Goal: Check status: Check status

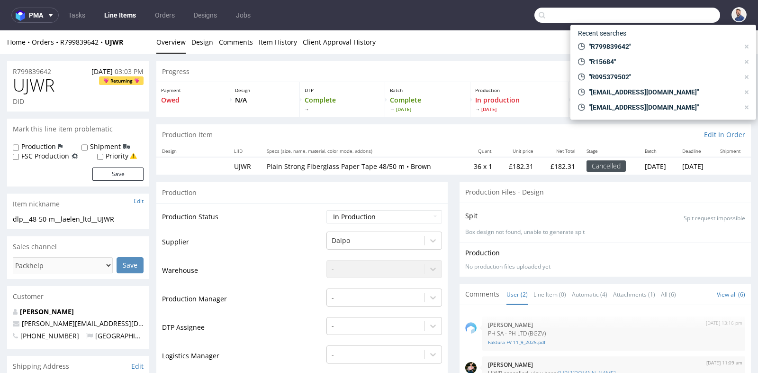
click at [692, 14] on input "text" at bounding box center [628, 15] width 186 height 15
paste input "R306990898"
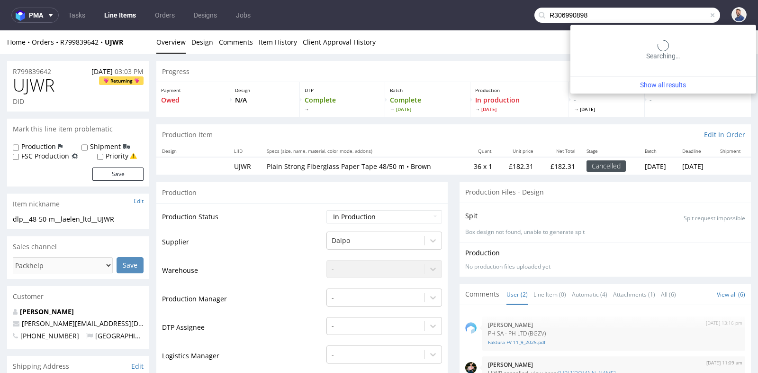
type input "R306990898"
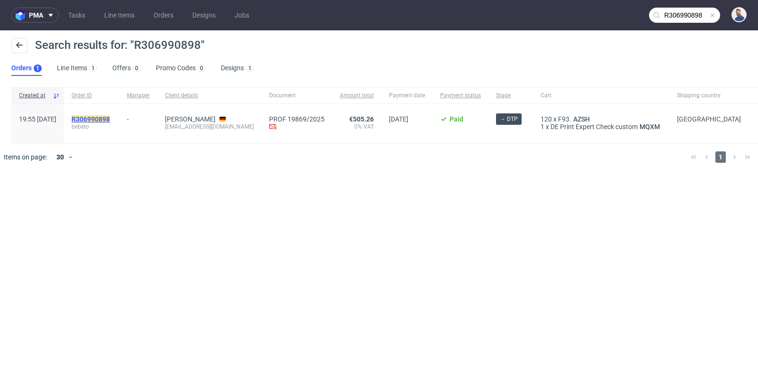
click at [110, 117] on mark "R306990898" at bounding box center [91, 119] width 38 height 8
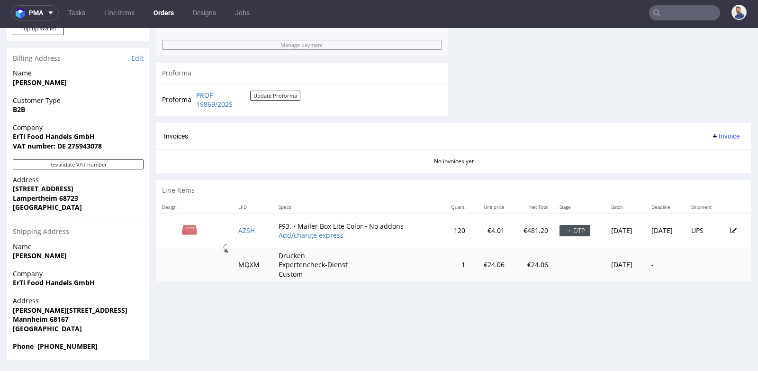
scroll to position [2, 0]
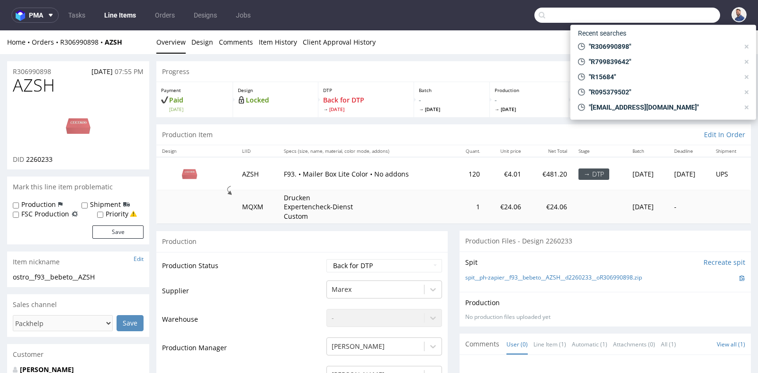
click at [673, 15] on input "text" at bounding box center [628, 15] width 186 height 15
paste input "R357131752"
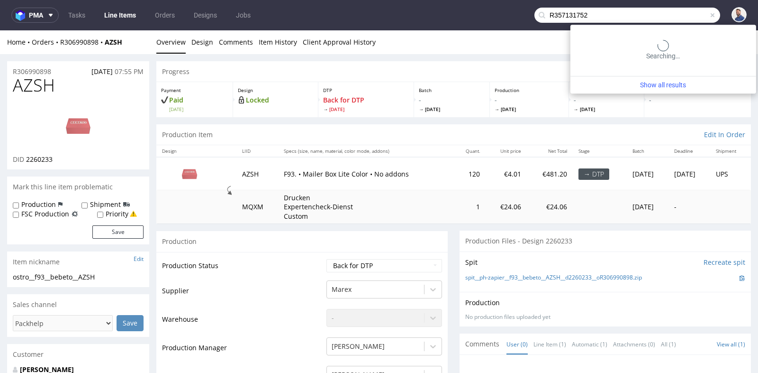
type input "R357131752"
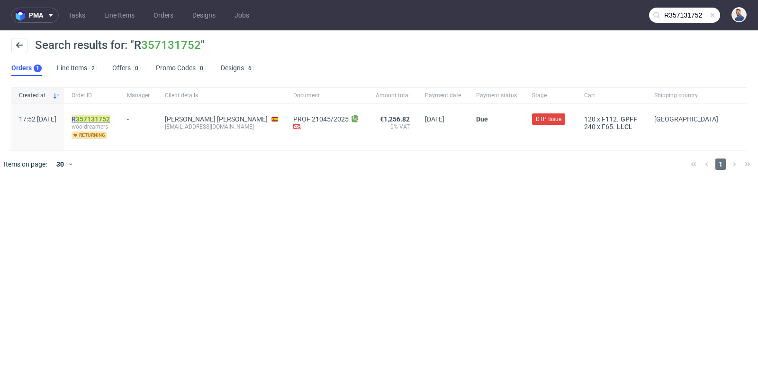
click at [110, 116] on link "357131752" at bounding box center [93, 119] width 34 height 8
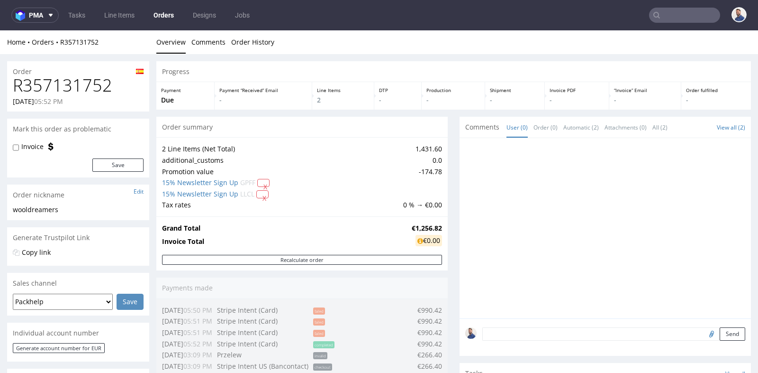
click at [449, 167] on div "Progress Payment Due Payment “Received” Email - Line Items 2 DTP - Production -…" at bounding box center [453, 368] width 595 height 615
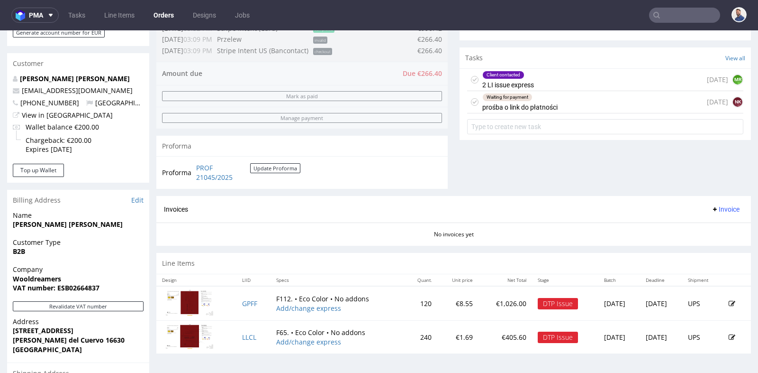
scroll to position [316, 0]
click at [563, 98] on div "Waiting for payment prośba o link do płatności [DATE] NK" at bounding box center [605, 102] width 276 height 22
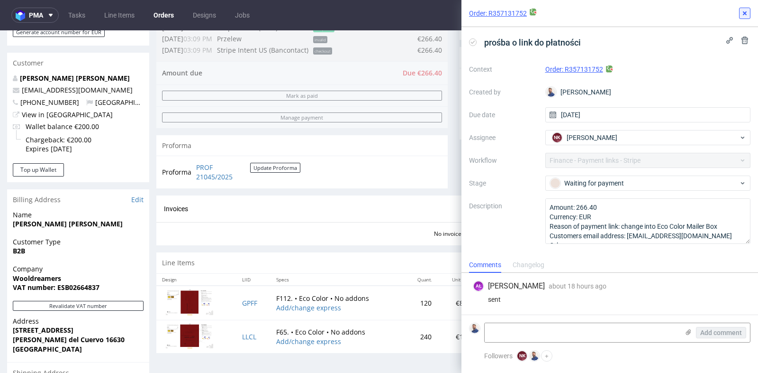
click at [748, 13] on icon at bounding box center [745, 13] width 8 height 8
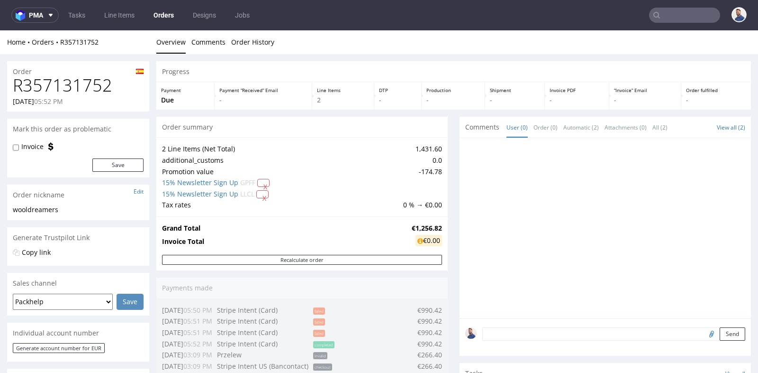
scroll to position [316, 0]
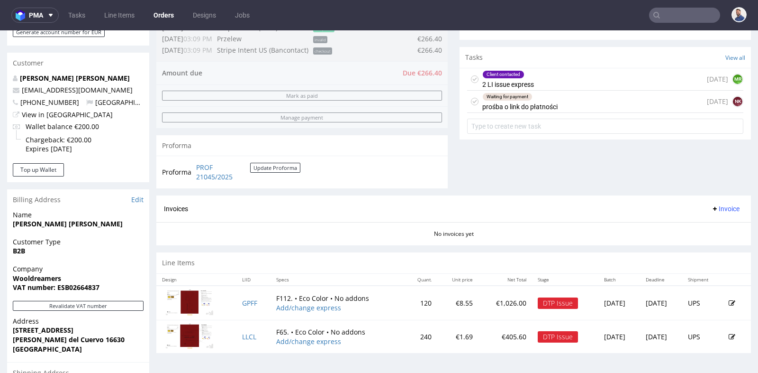
click at [686, 19] on input "text" at bounding box center [684, 15] width 71 height 15
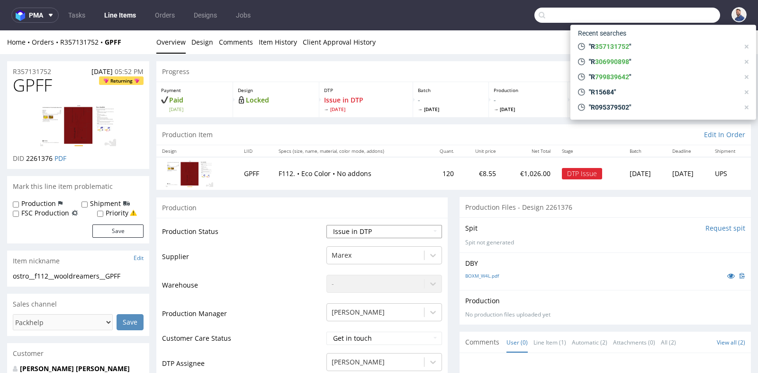
click at [367, 230] on select "Waiting for Artwork Waiting for Diecut Waiting for Mockup Waiting for DTP Waiti…" at bounding box center [385, 231] width 116 height 13
select select "back_for_dtp"
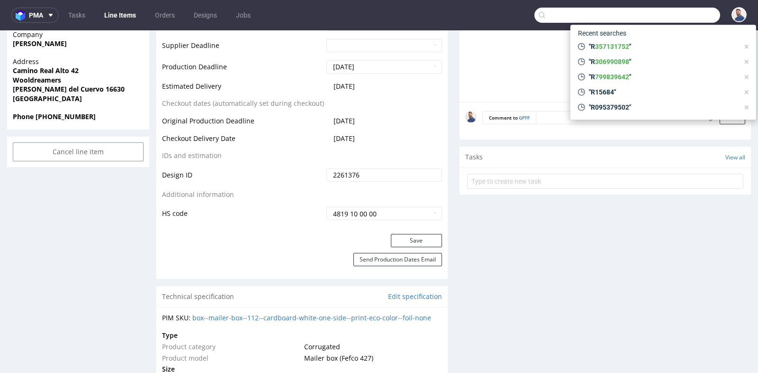
scroll to position [442, 0]
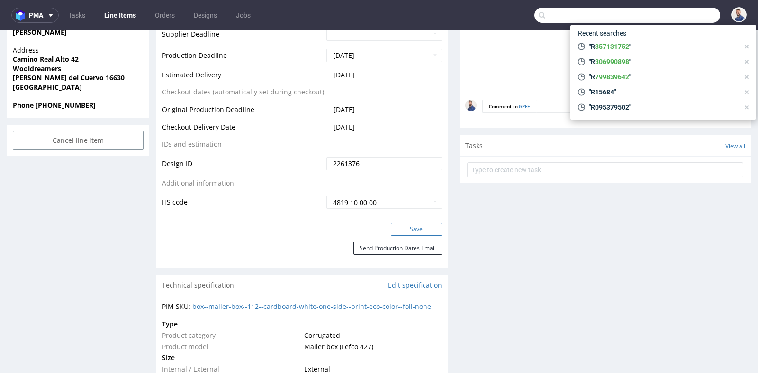
click at [423, 228] on button "Save" at bounding box center [416, 228] width 51 height 13
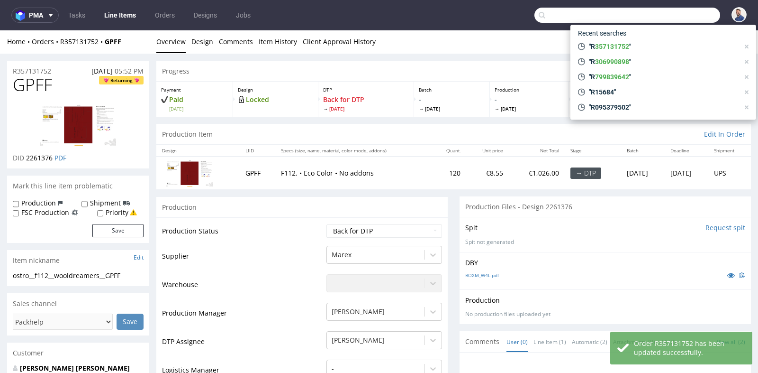
scroll to position [0, 0]
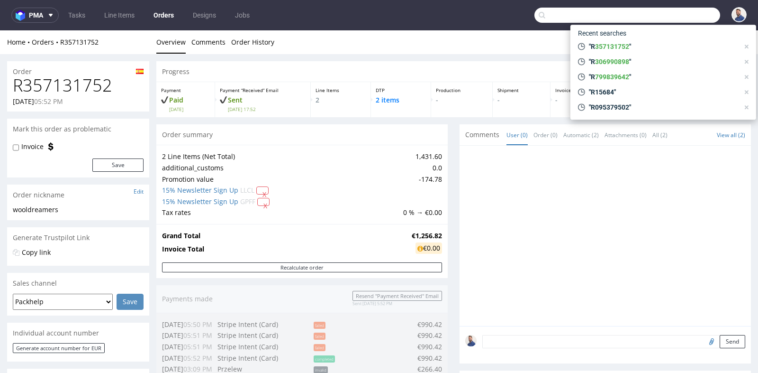
click at [446, 171] on div "Progress Payment Paid Tue 16 Sep Payment “Received” Email Sent Tue 16 Sep 17:52…" at bounding box center [453, 364] width 595 height 607
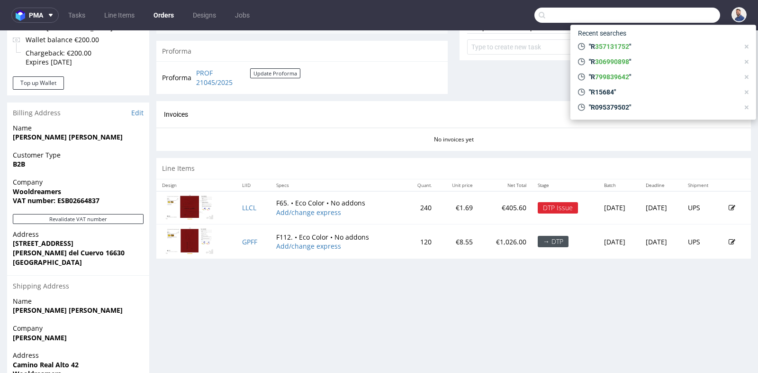
scroll to position [421, 0]
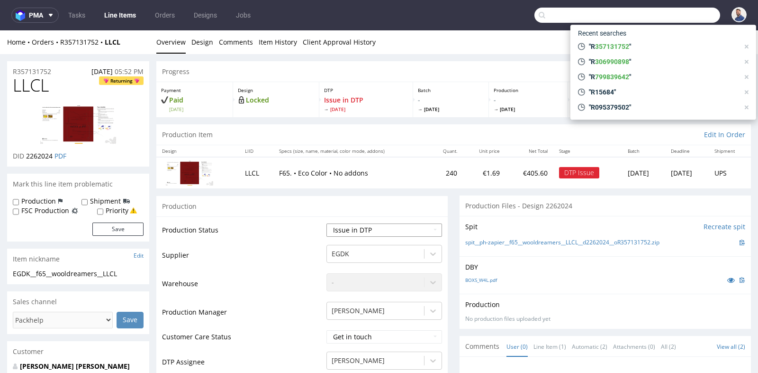
click at [393, 229] on select "Waiting for Artwork Waiting for Diecut Waiting for Mockup Waiting for DTP Waiti…" at bounding box center [385, 229] width 116 height 13
select select "back_for_dtp"
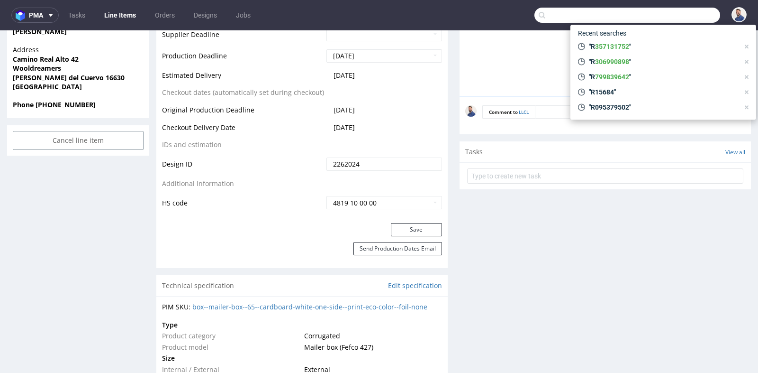
scroll to position [442, 0]
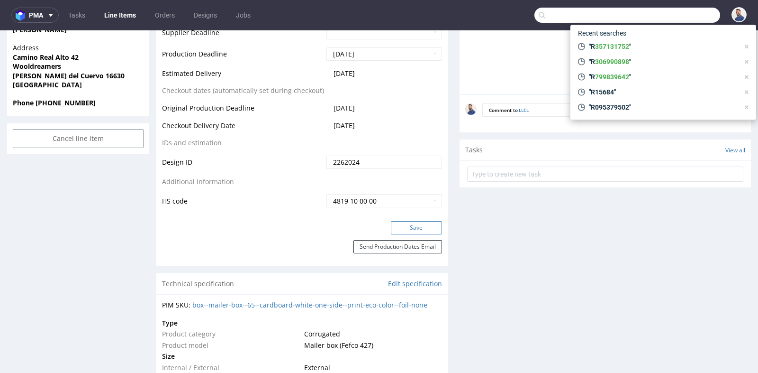
click at [430, 223] on button "Save" at bounding box center [416, 227] width 51 height 13
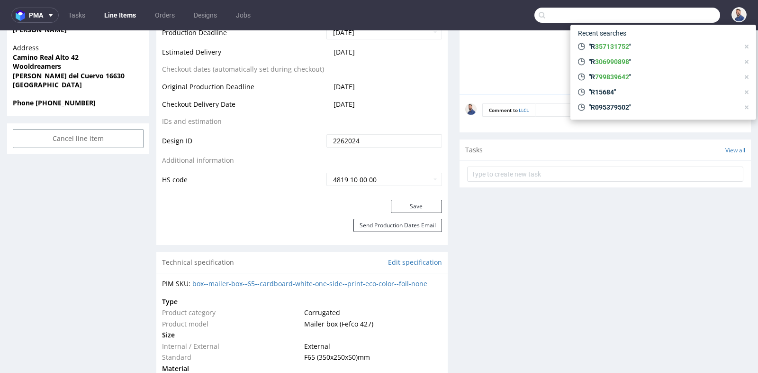
click at [615, 11] on input "text" at bounding box center [628, 15] width 186 height 15
paste input "R854105117"
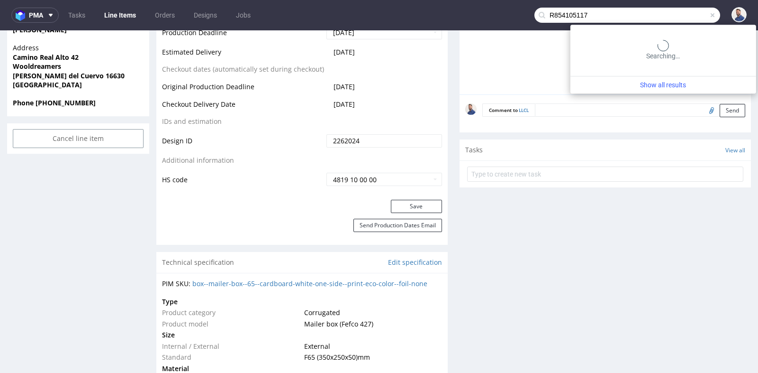
type input "R854105117"
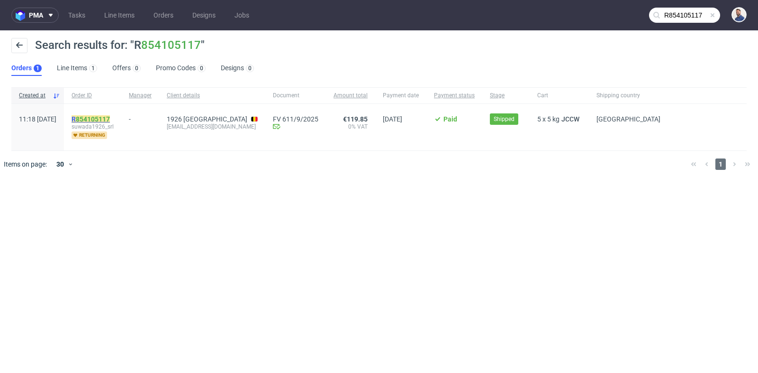
click at [110, 117] on link "854105117" at bounding box center [93, 119] width 34 height 8
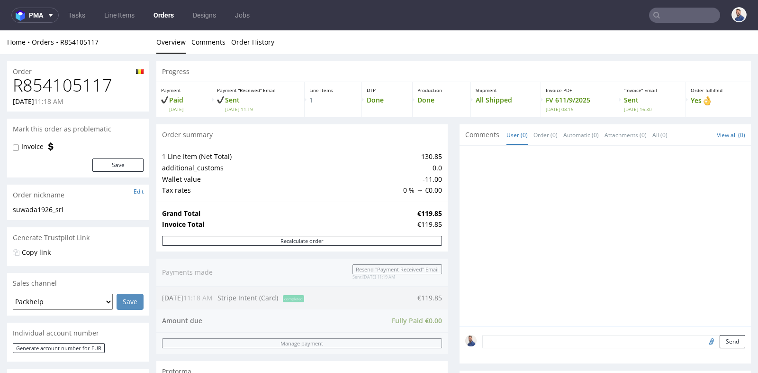
click at [448, 237] on div "Progress Payment Paid Tue 09 Sep Payment “Received” Email Sent Tue 9 Sep 11:19 …" at bounding box center [453, 329] width 595 height 537
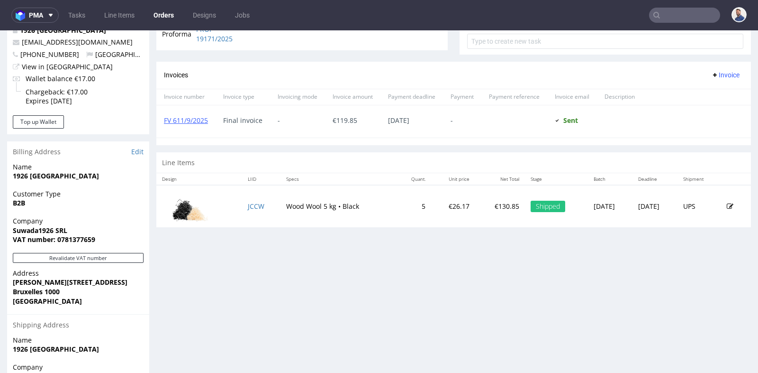
scroll to position [379, 0]
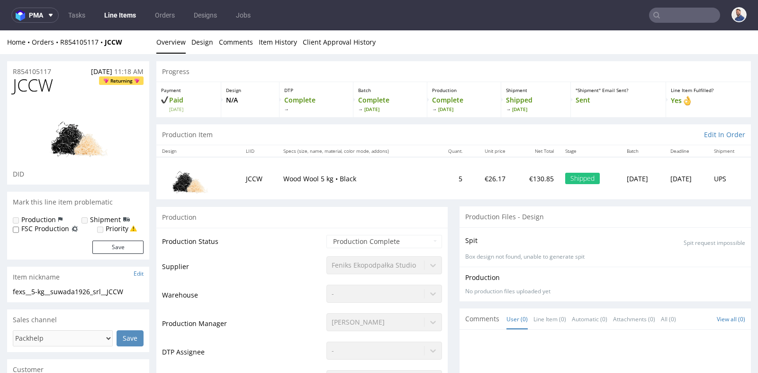
scroll to position [2, 0]
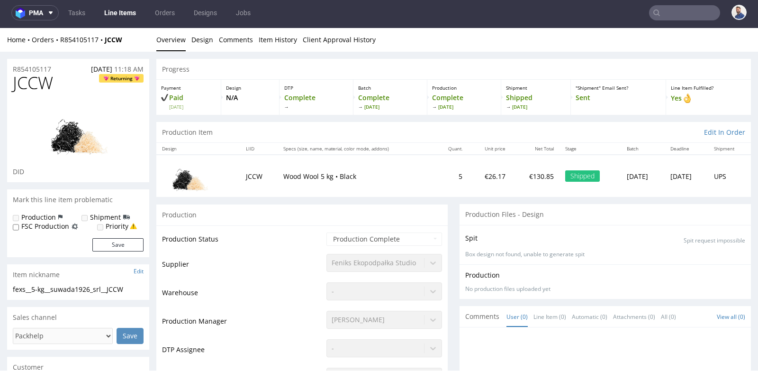
click at [257, 195] on td "JCCW" at bounding box center [258, 176] width 37 height 42
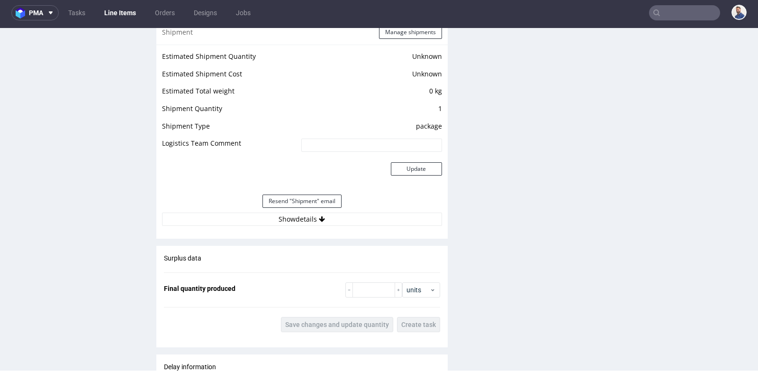
scroll to position [800, 0]
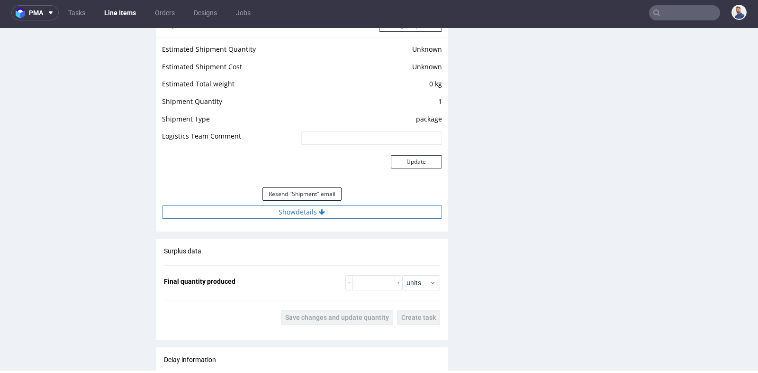
click at [283, 206] on button "Show details" at bounding box center [302, 211] width 280 height 13
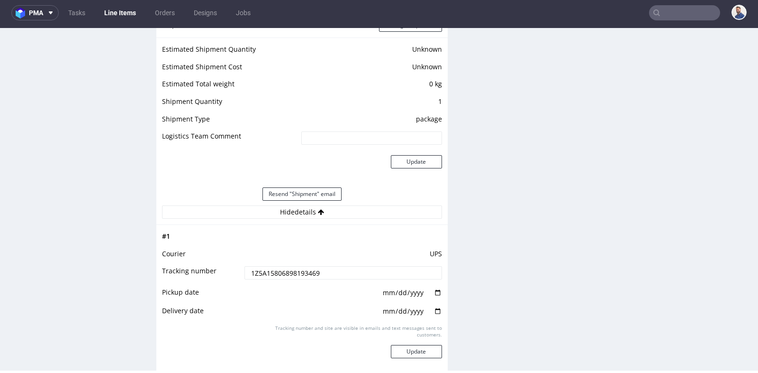
click at [281, 273] on input "1Z5A15806898193469" at bounding box center [344, 272] width 198 height 13
